Goal: Task Accomplishment & Management: Manage account settings

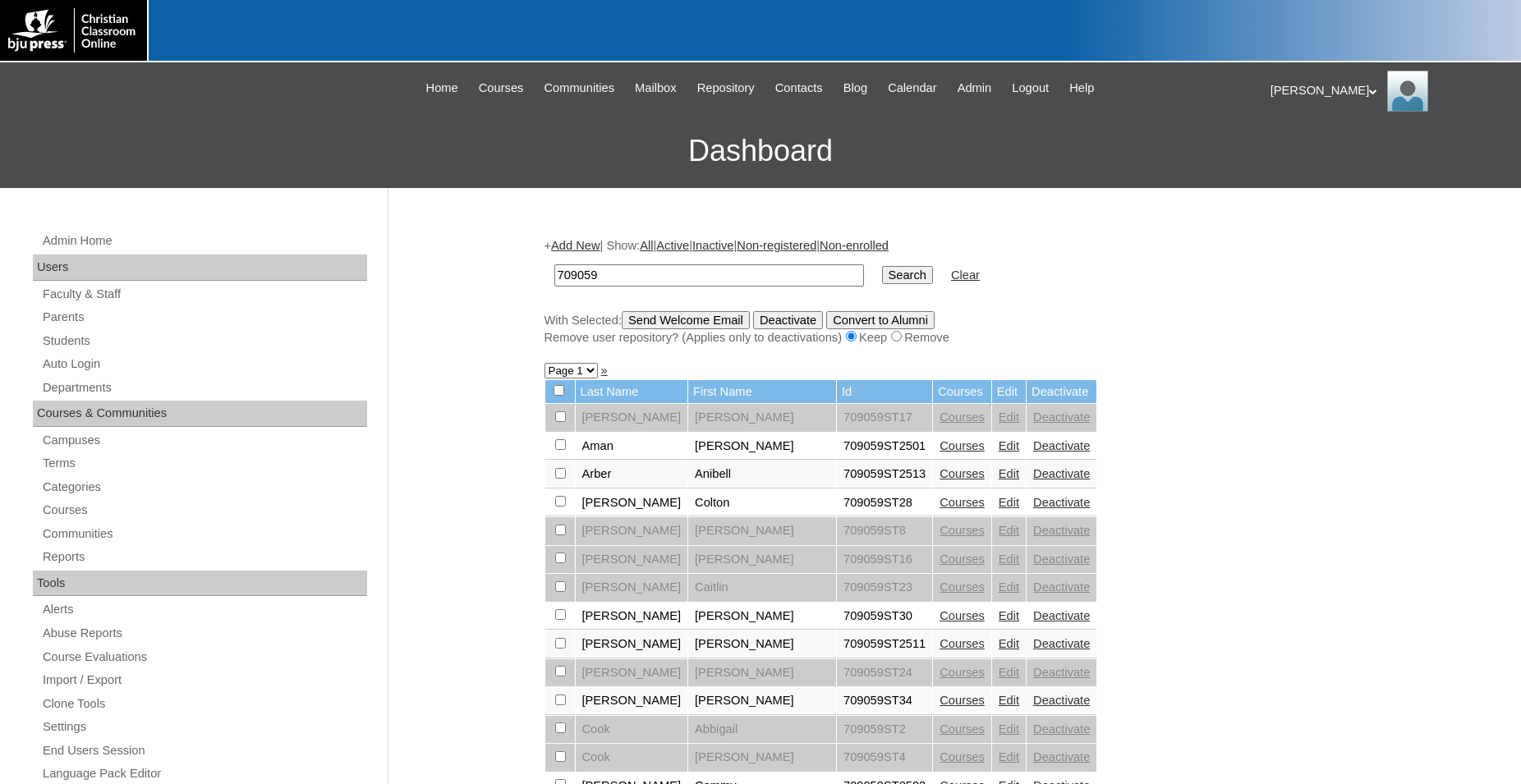
scroll to position [251, 0]
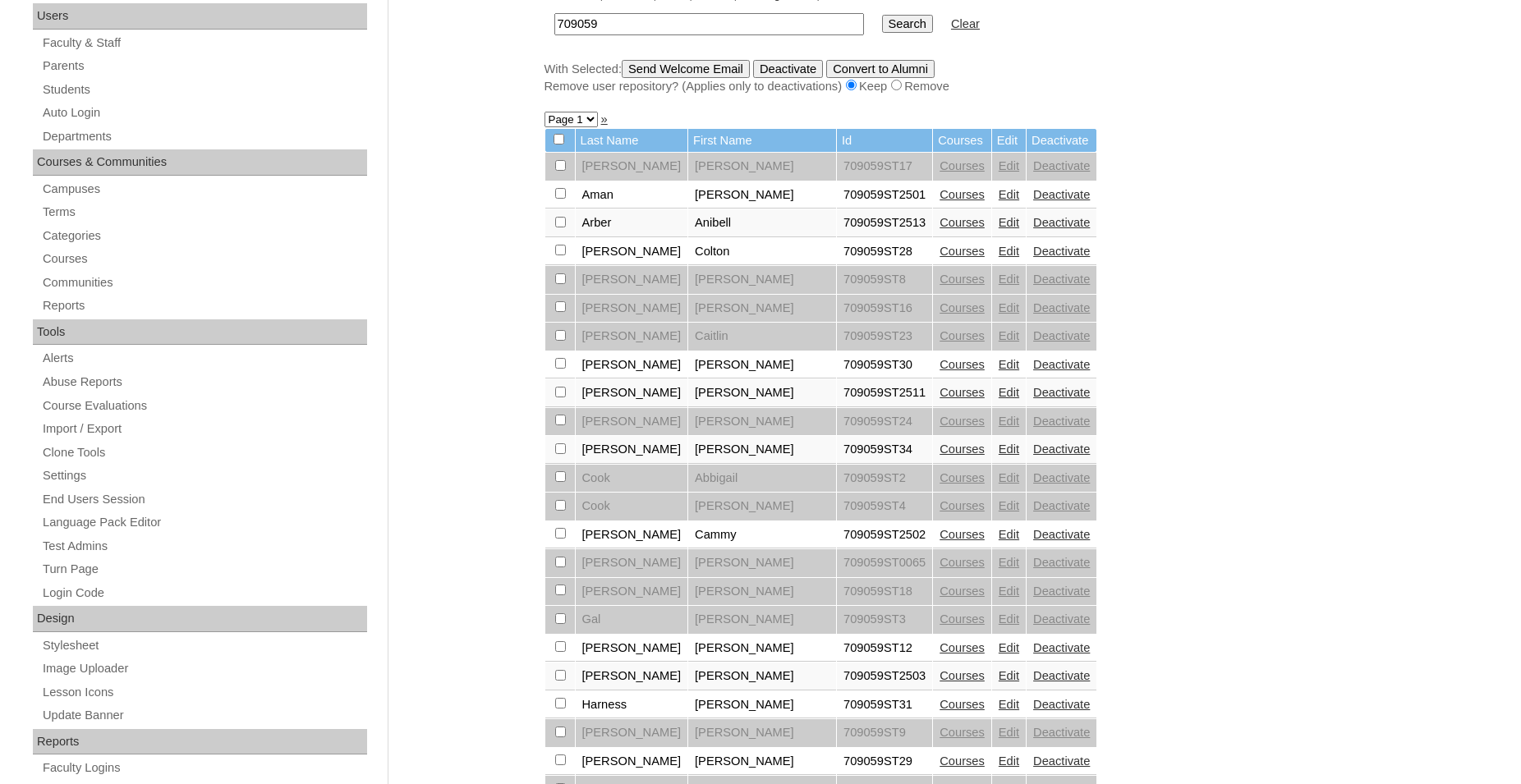
click at [691, 26] on input "709059" at bounding box center [709, 24] width 310 height 22
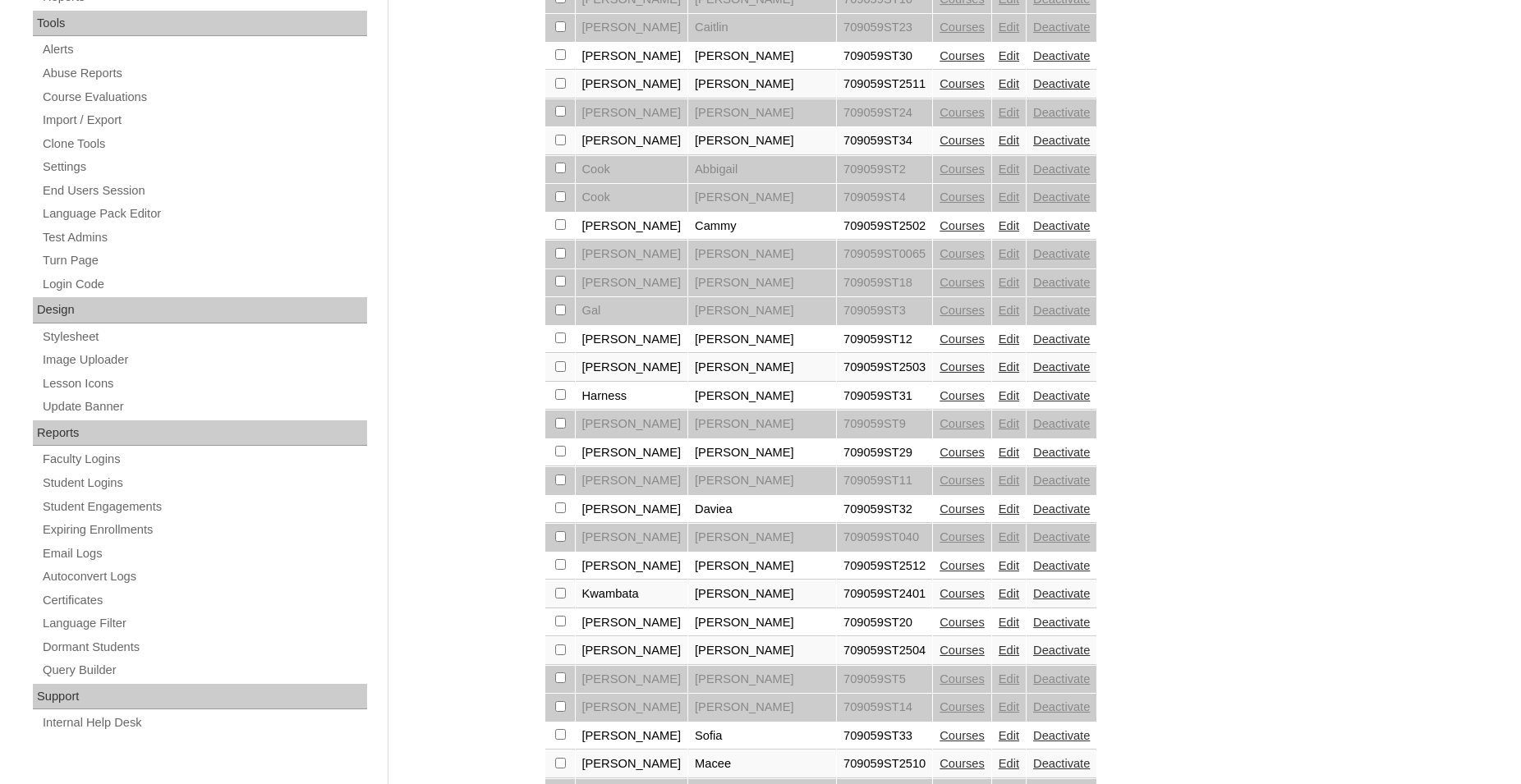
scroll to position [586, 0]
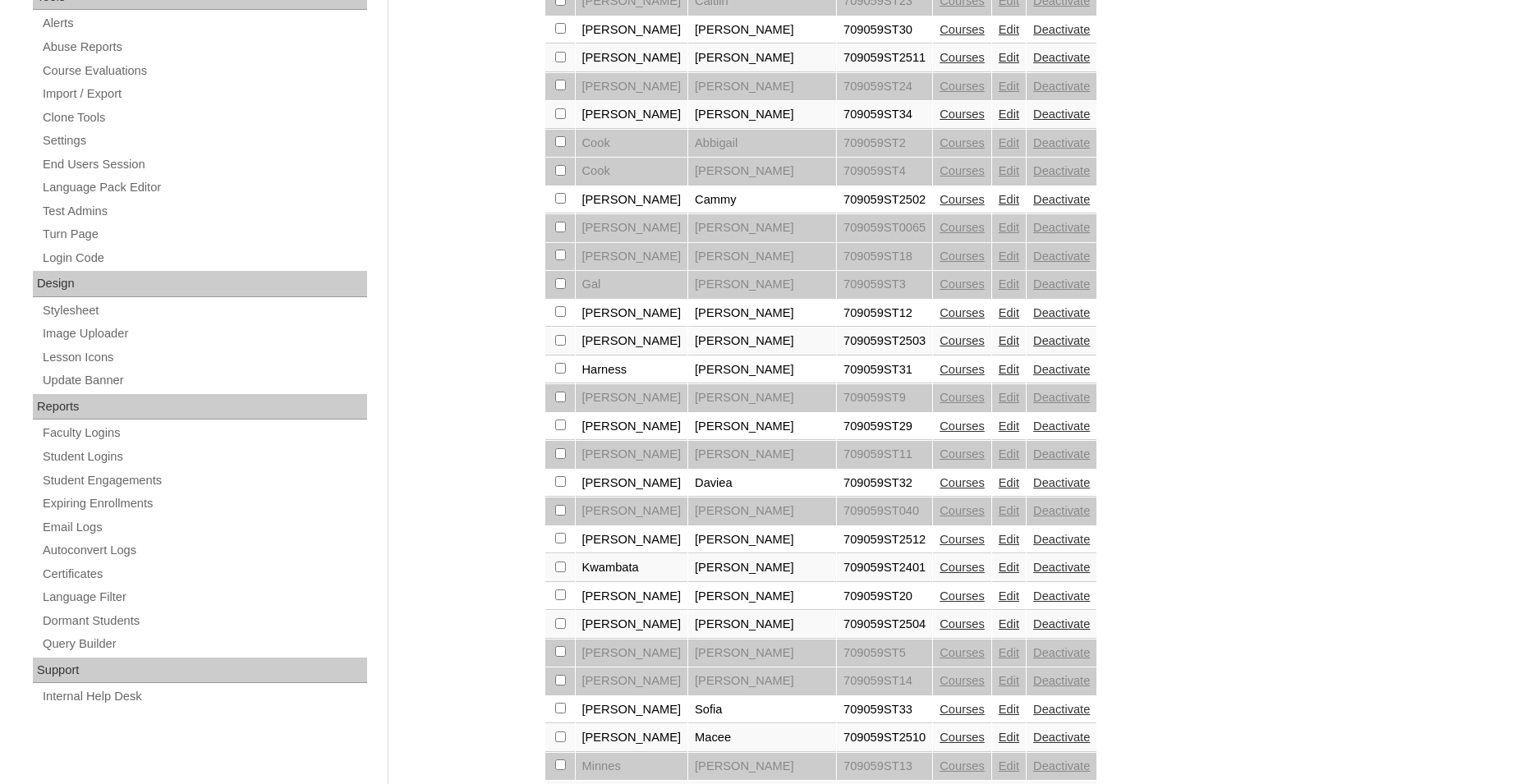
click at [939, 546] on link "Courses" at bounding box center [962, 539] width 45 height 13
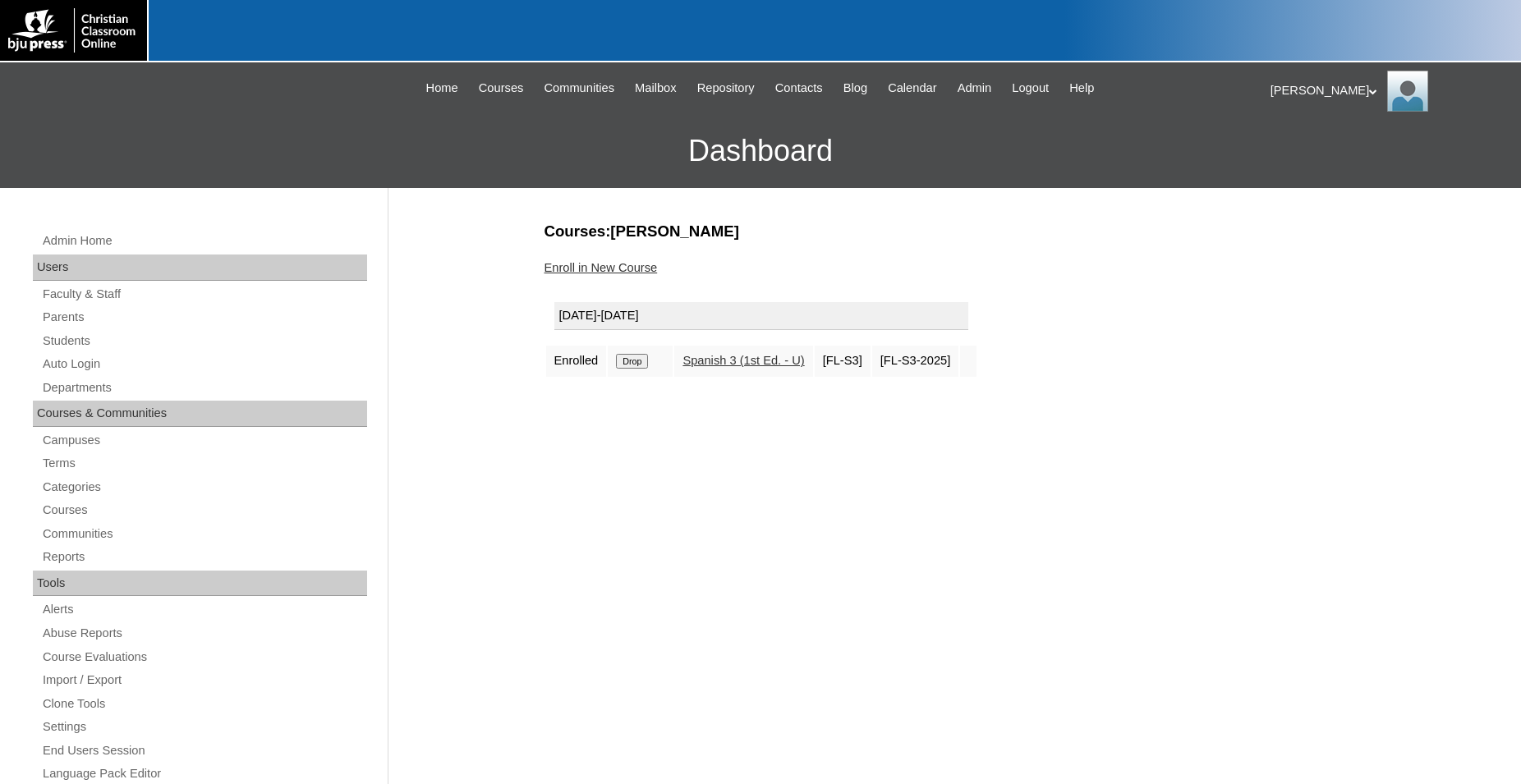
click at [633, 364] on input "Drop" at bounding box center [631, 361] width 32 height 15
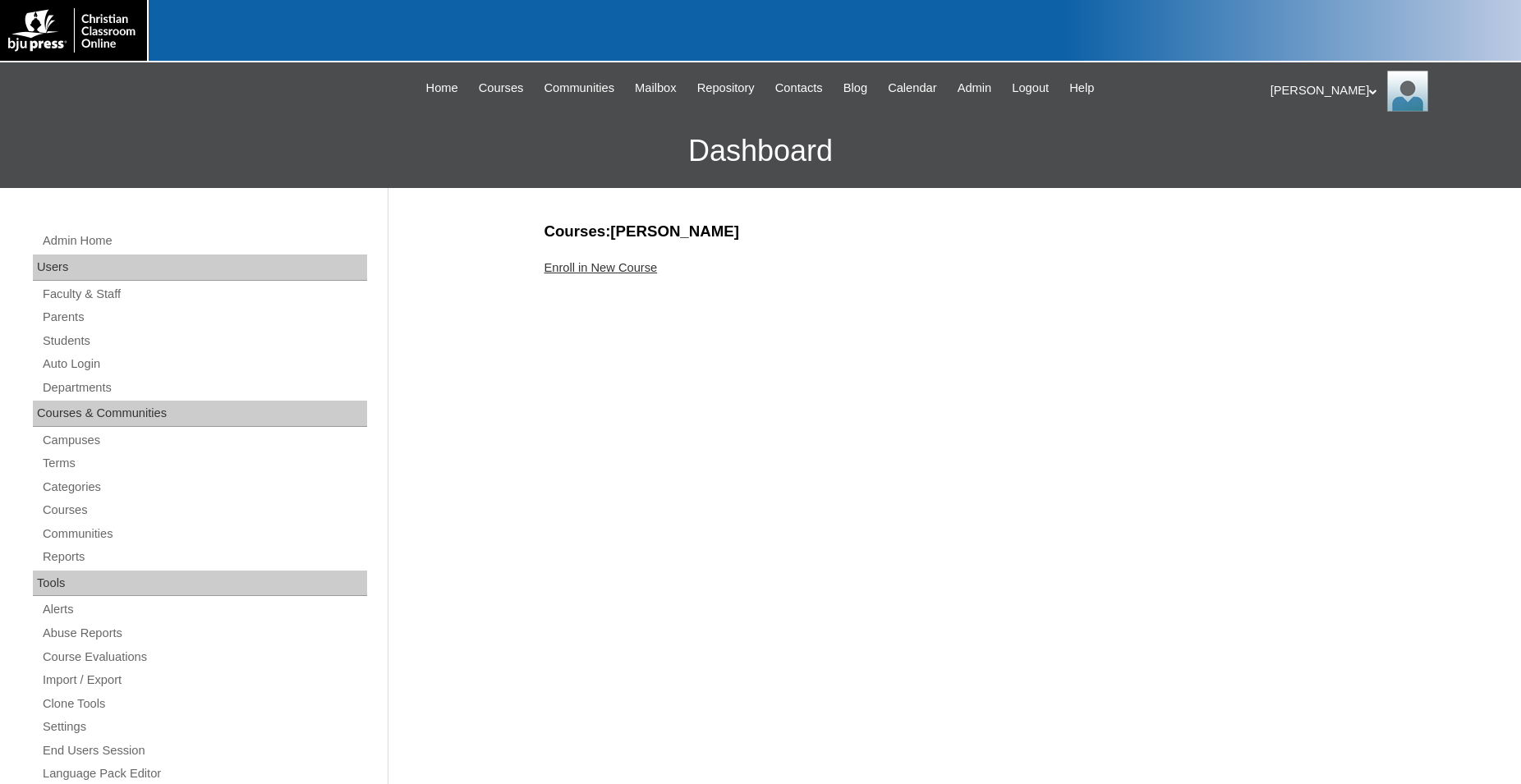
click at [609, 269] on link "Enroll in New Course" at bounding box center [601, 267] width 114 height 13
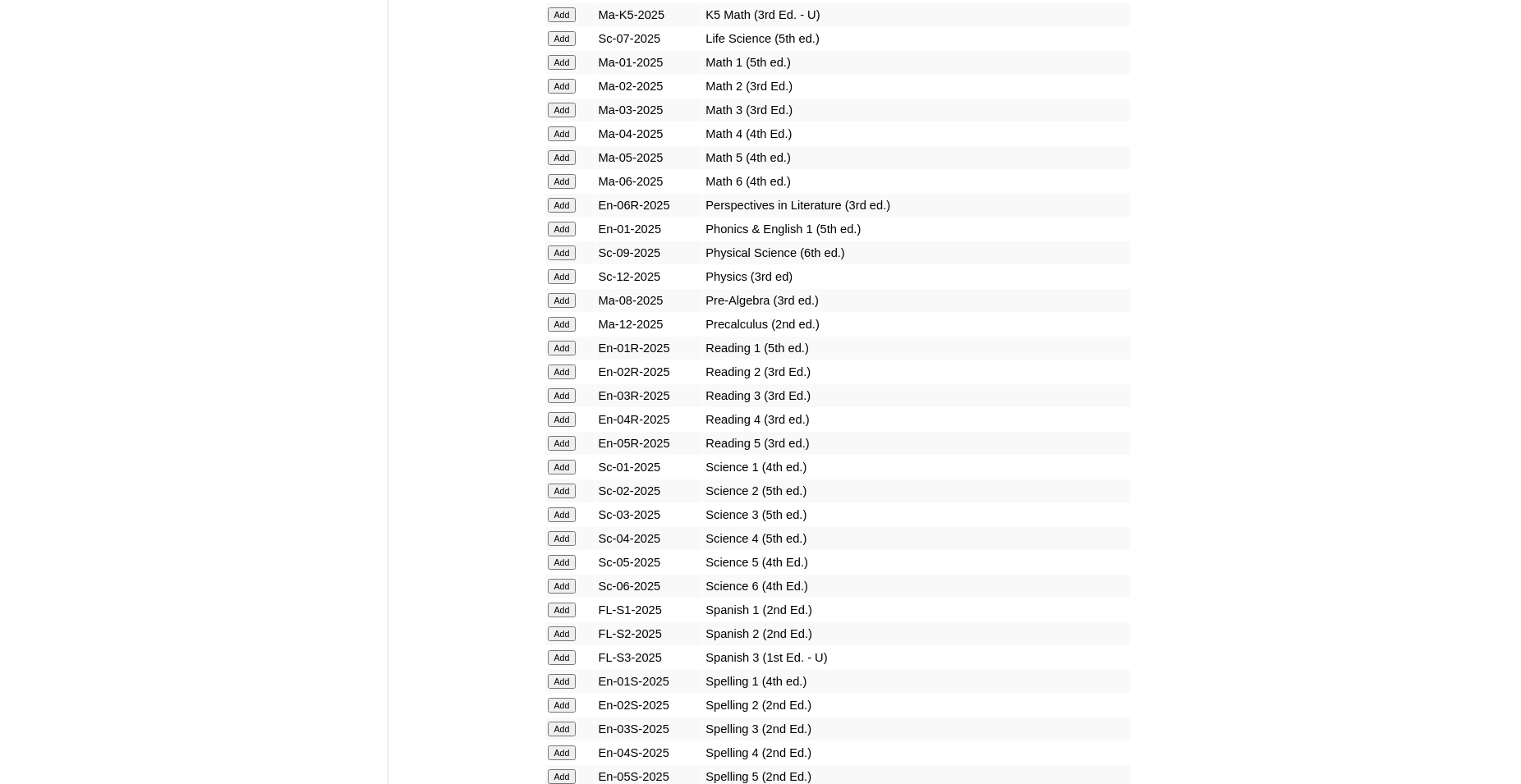
scroll to position [2010, 0]
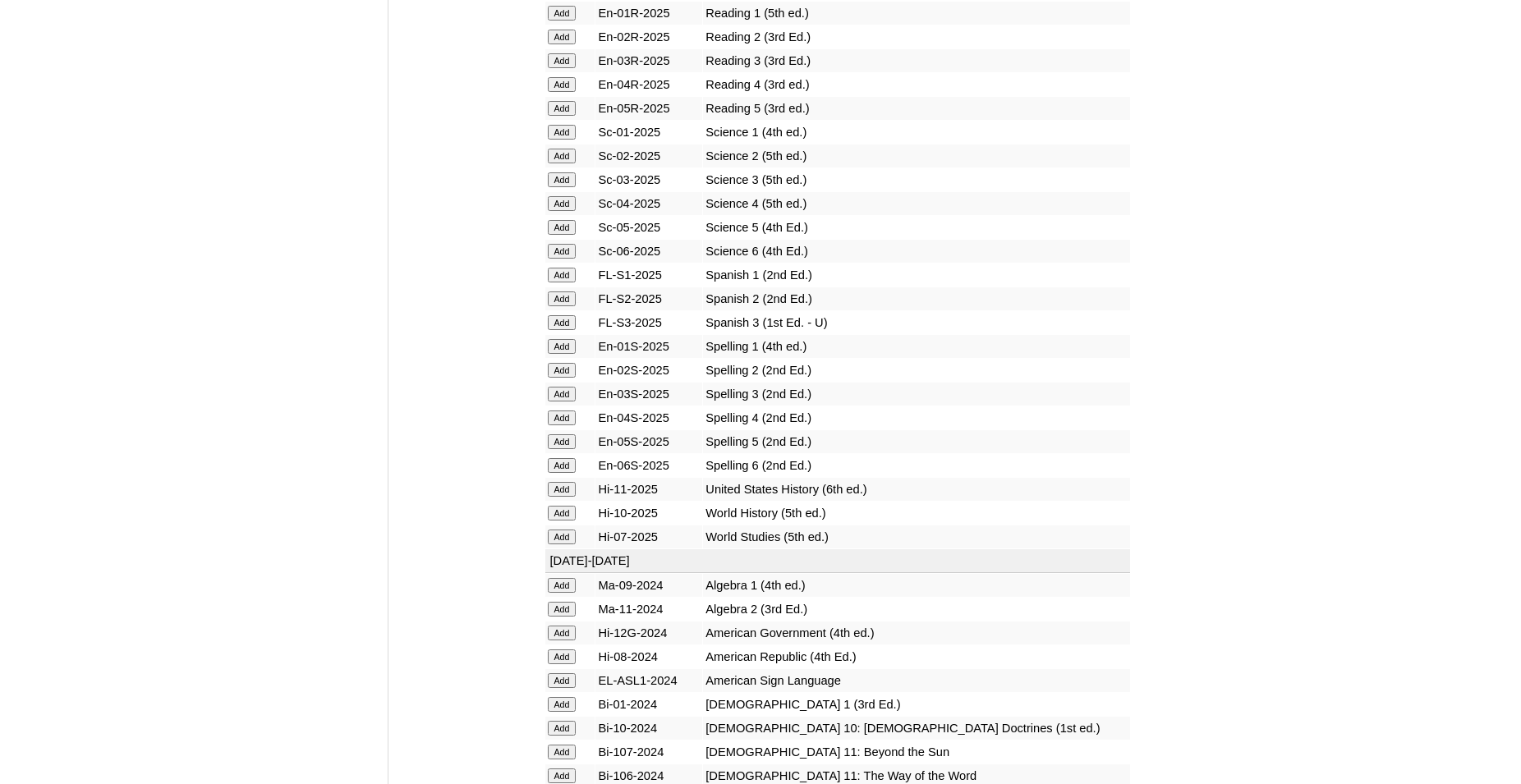
click at [558, 306] on input "Add" at bounding box center [561, 299] width 29 height 15
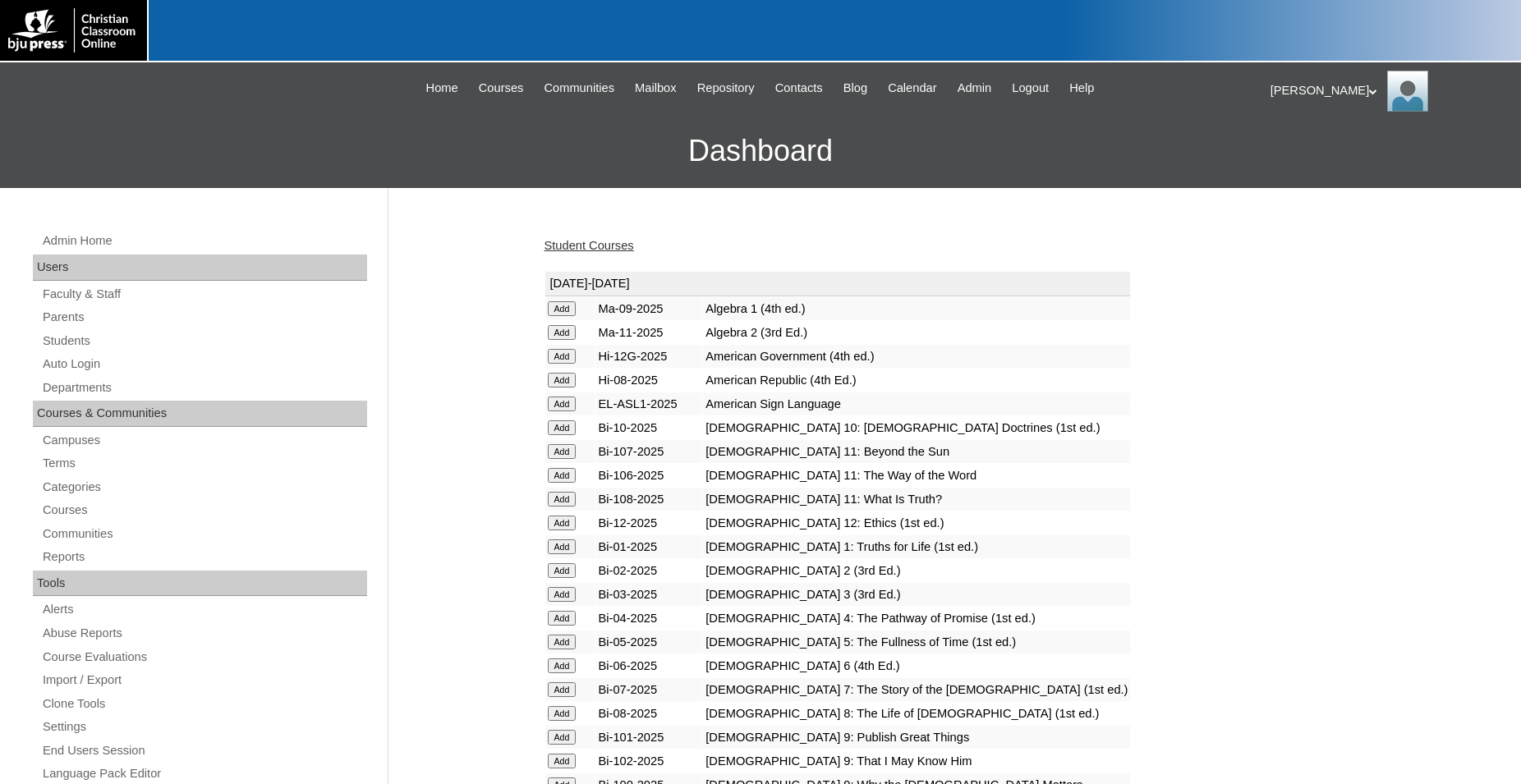
click at [606, 249] on link "Student Courses" at bounding box center [588, 245] width 90 height 13
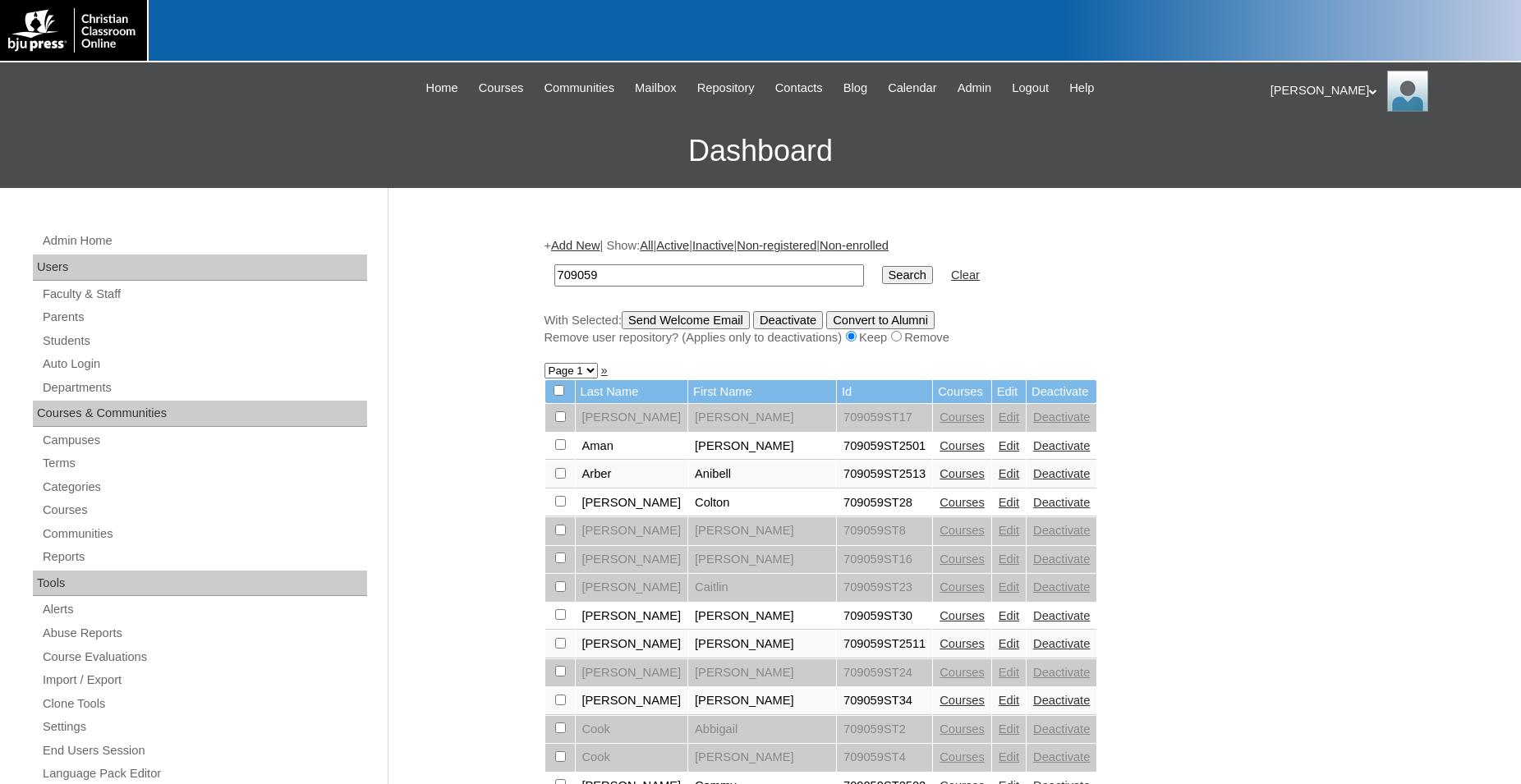
drag, startPoint x: 632, startPoint y: 276, endPoint x: 501, endPoint y: 276, distance: 131.0
click at [554, 276] on input "709059" at bounding box center [709, 275] width 310 height 22
type input "80157721"
click at [882, 266] on input "Search" at bounding box center [907, 275] width 51 height 18
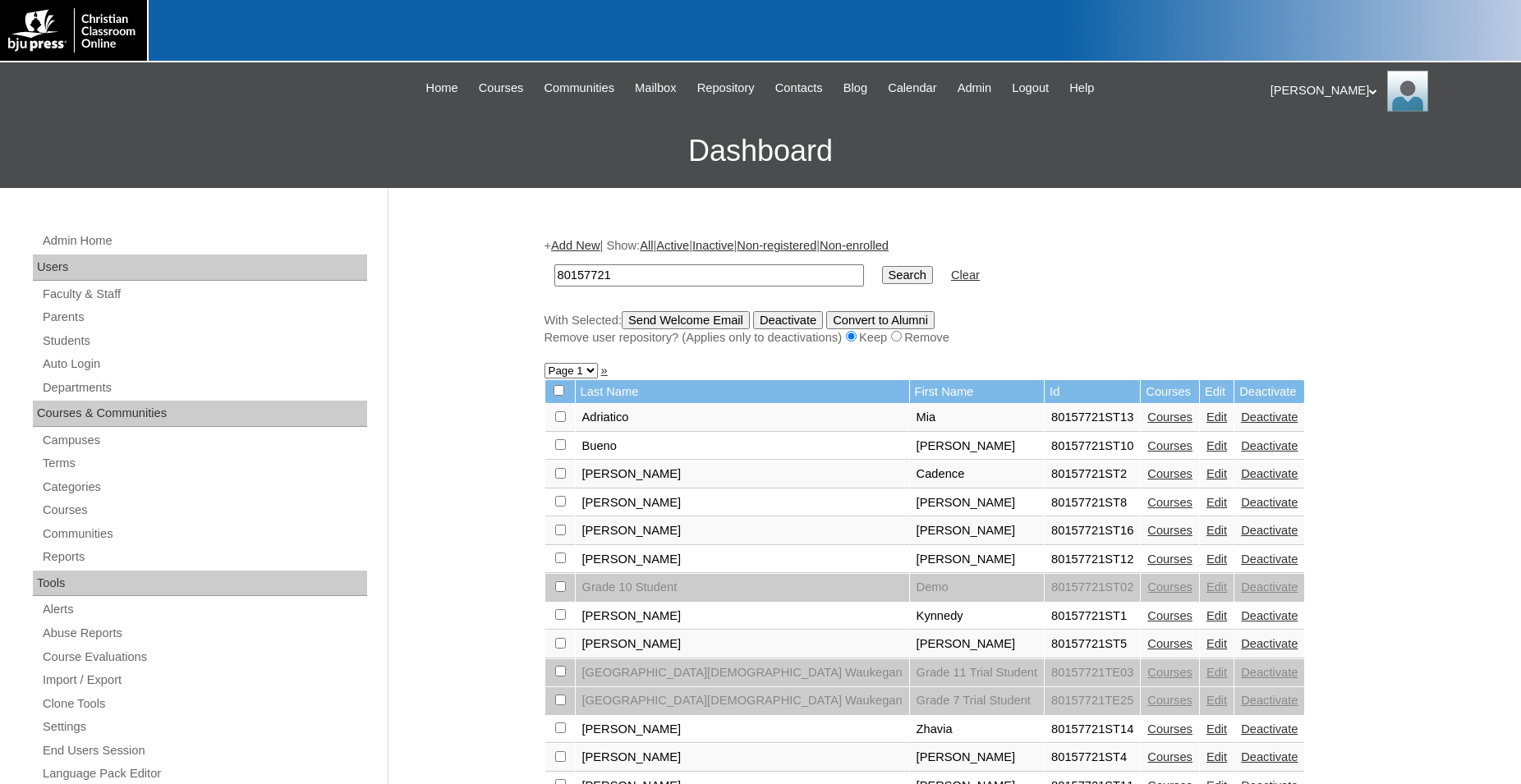
click at [1147, 423] on link "Courses" at bounding box center [1170, 416] width 45 height 13
click at [1147, 566] on link "Courses" at bounding box center [1170, 559] width 45 height 13
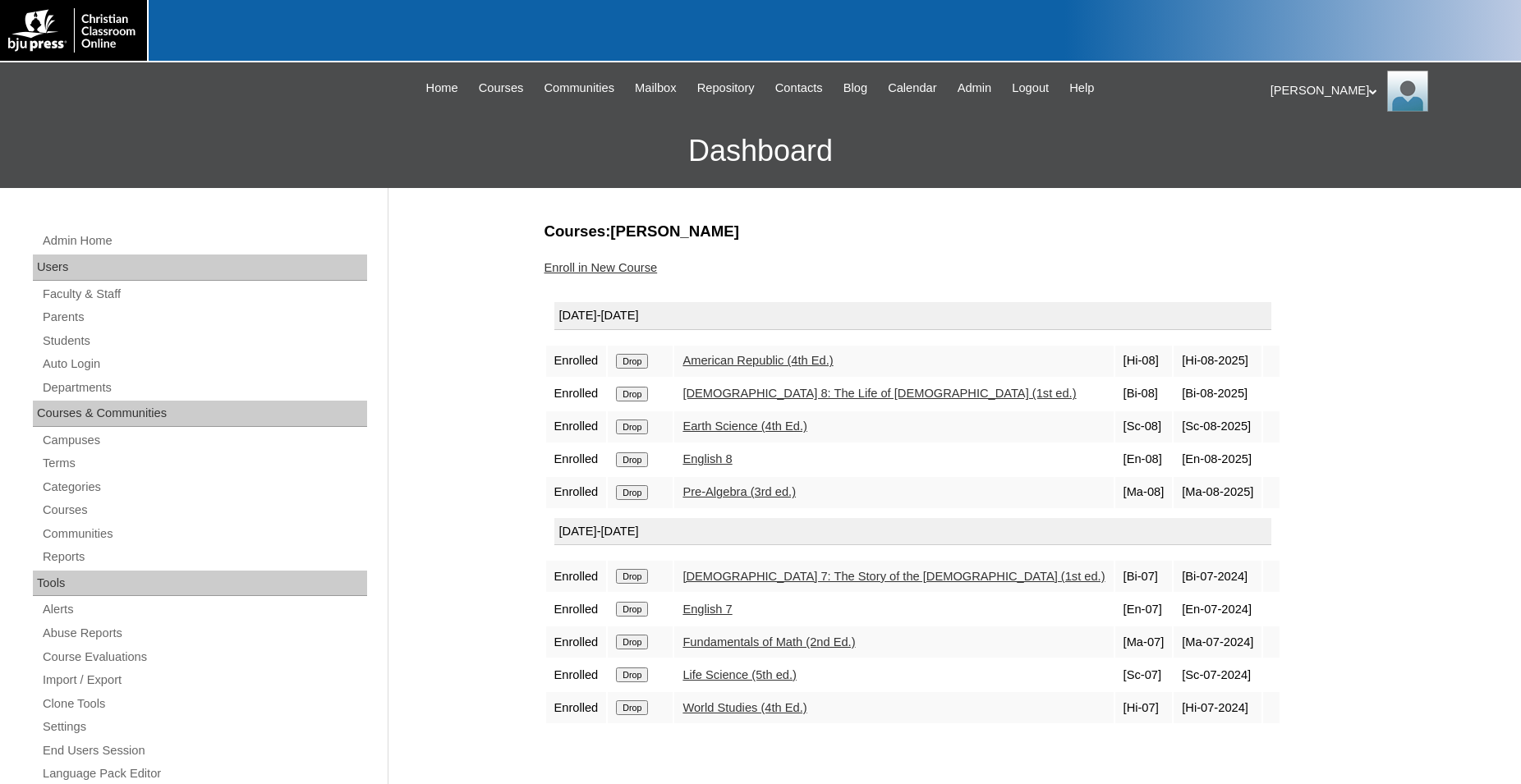
click at [1311, 94] on div "[PERSON_NAME] My Profile My Settings Logout" at bounding box center [1387, 91] width 234 height 41
click at [1316, 156] on span "Logout" at bounding box center [1300, 154] width 33 height 12
